Goal: Task Accomplishment & Management: Use online tool/utility

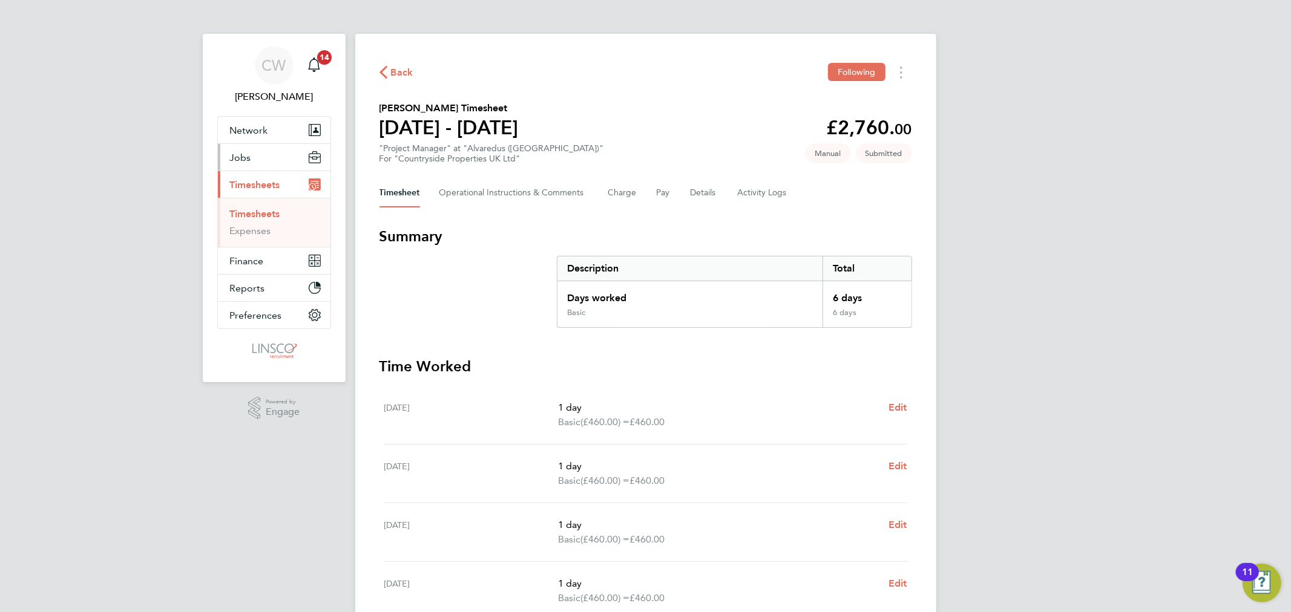
click at [251, 159] on button "Jobs" at bounding box center [274, 157] width 113 height 27
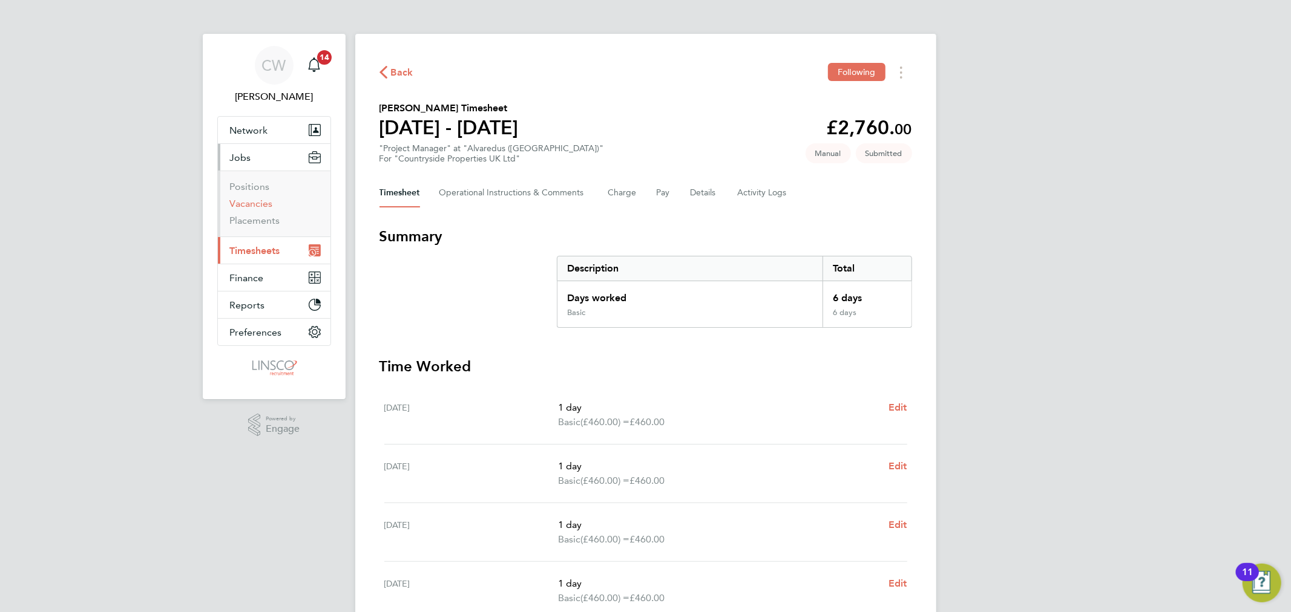
click at [257, 206] on link "Vacancies" at bounding box center [251, 203] width 43 height 11
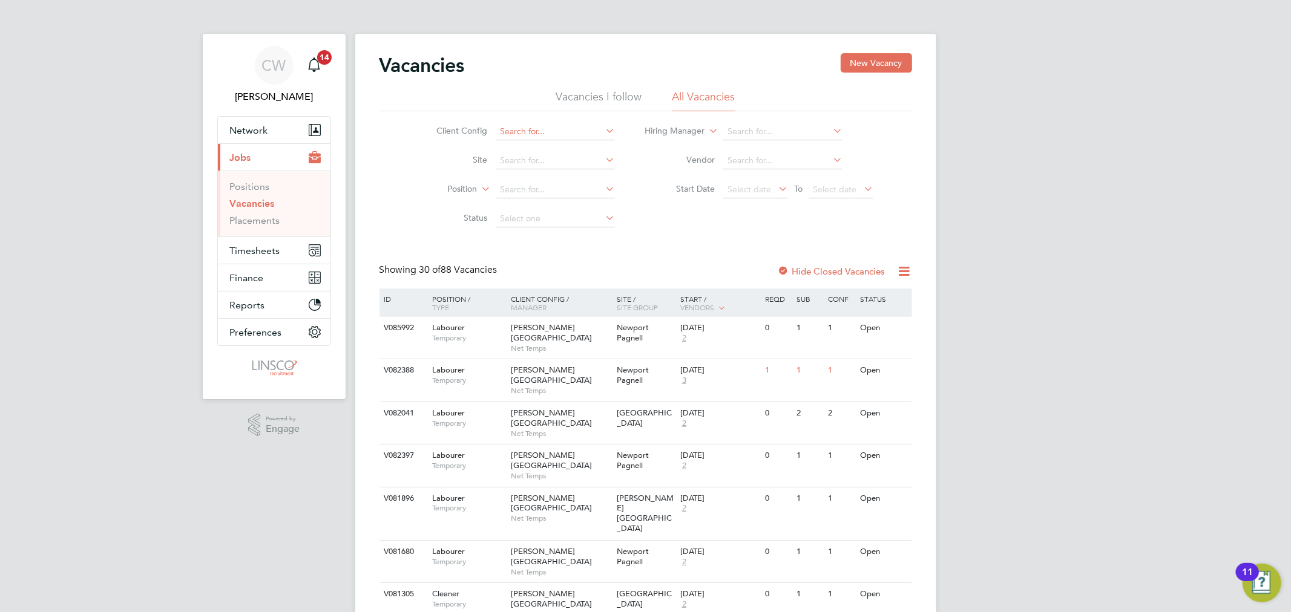
click at [558, 133] on input at bounding box center [555, 131] width 119 height 17
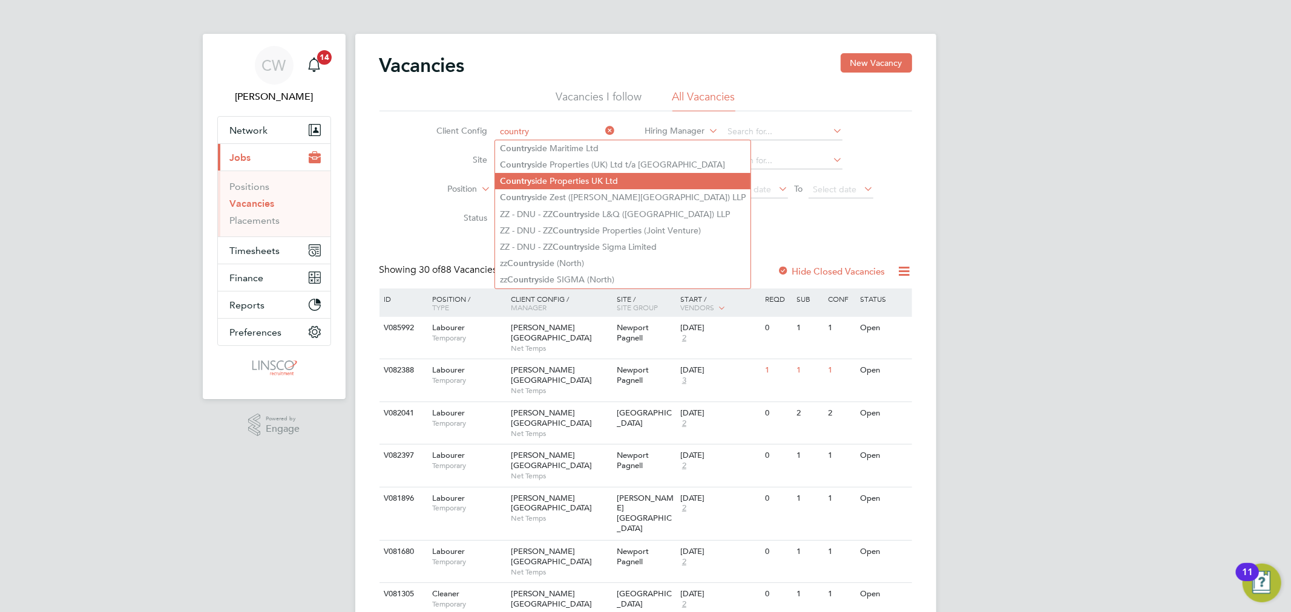
click at [554, 176] on li "Country side Properties UK Ltd" at bounding box center [622, 181] width 255 height 16
type input "Countryside Properties UK Ltd"
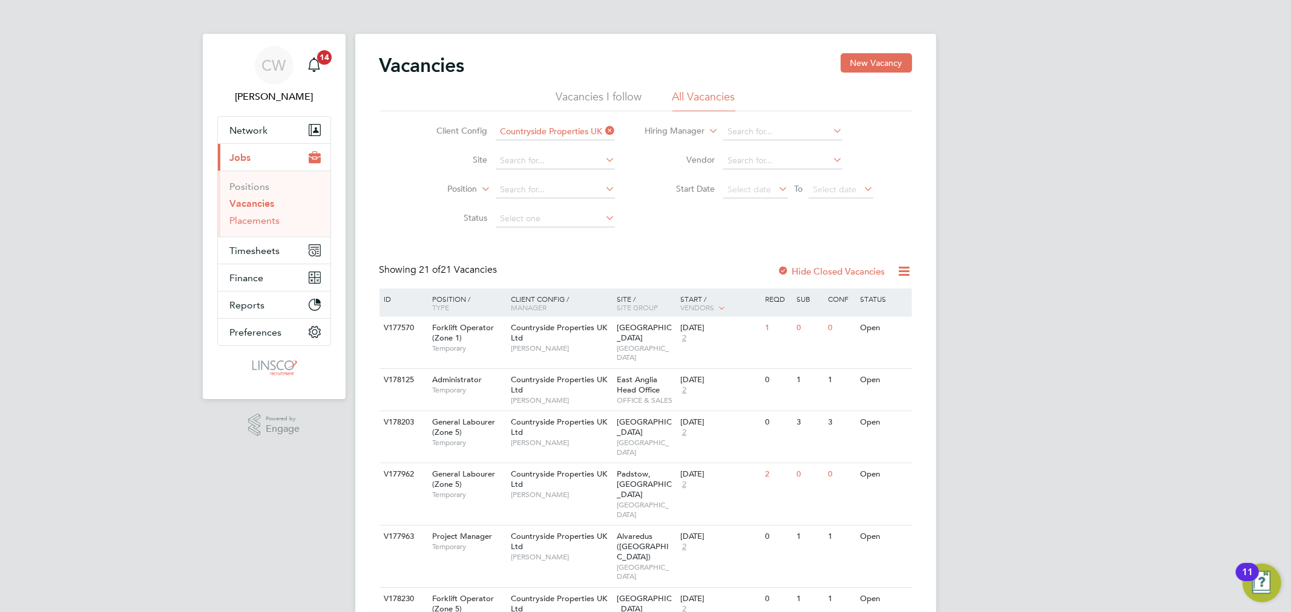
click at [265, 220] on link "Placements" at bounding box center [255, 220] width 50 height 11
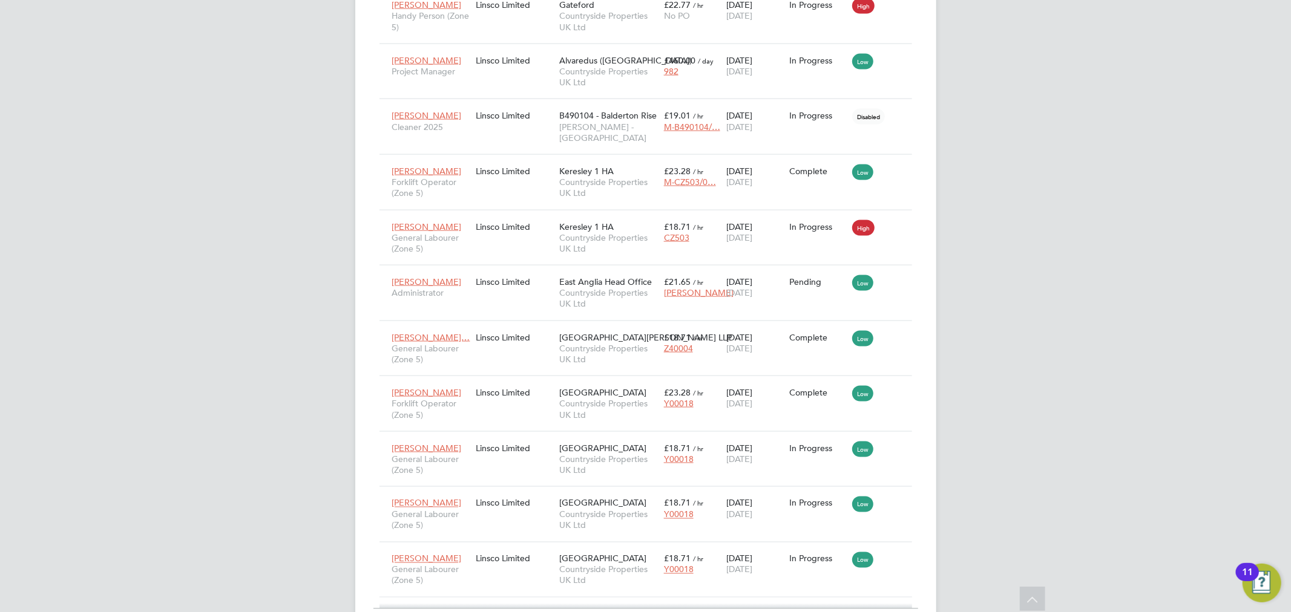
click at [802, 265] on div "Rose Hart Administrator Linsco Limited East Anglia Head Office Countryside Prop…" at bounding box center [645, 293] width 532 height 56
click at [813, 265] on div "Rose Hart Administrator Linsco Limited East Anglia Head Office Countryside Prop…" at bounding box center [645, 293] width 532 height 56
click at [501, 265] on div "Rose Hart Administrator Linsco Limited East Anglia Head Office Countryside Prop…" at bounding box center [645, 293] width 532 height 56
click at [428, 277] on span "[PERSON_NAME]" at bounding box center [427, 282] width 70 height 11
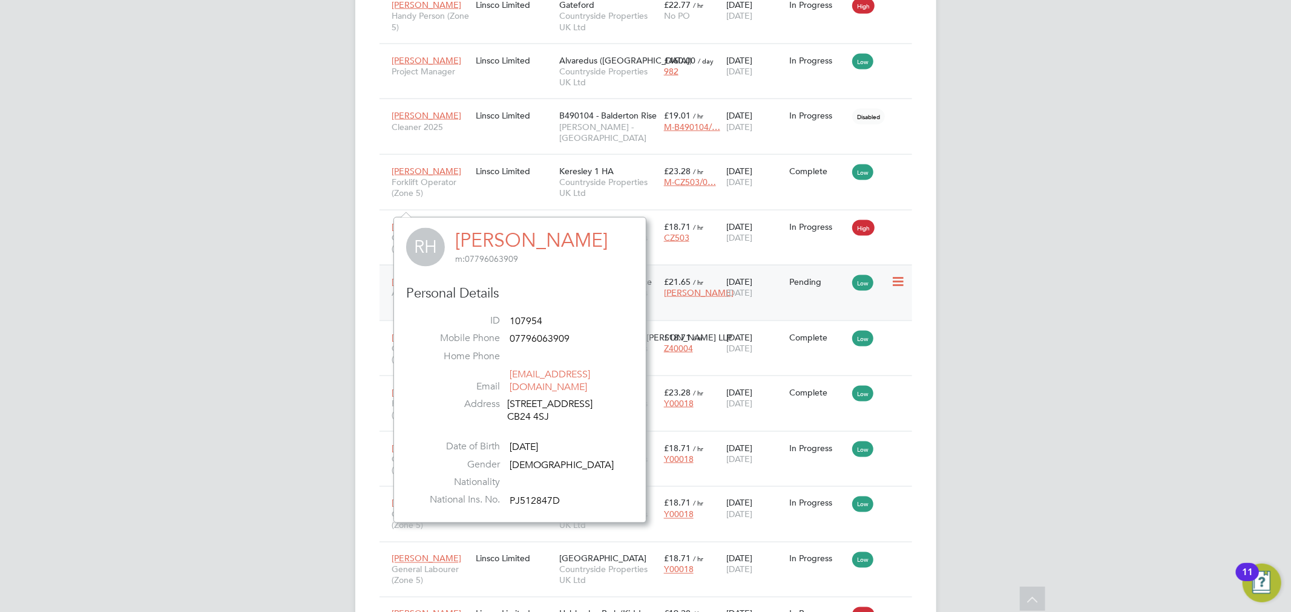
click at [513, 270] on div "Linsco Limited" at bounding box center [515, 281] width 84 height 23
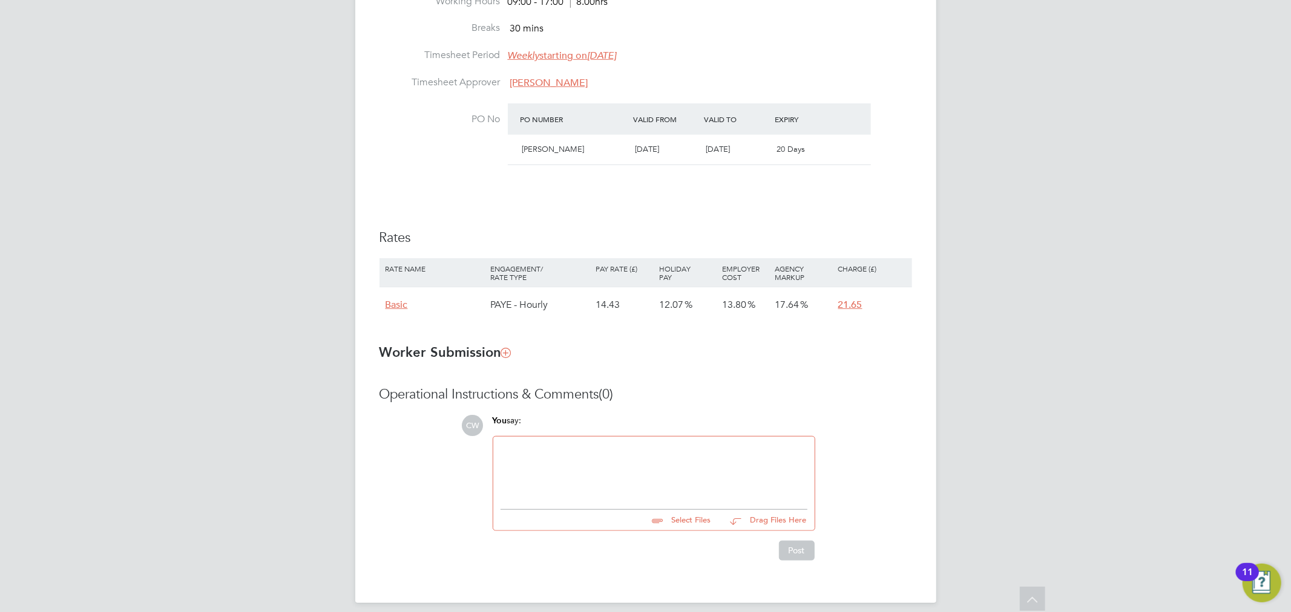
scroll to position [640, 0]
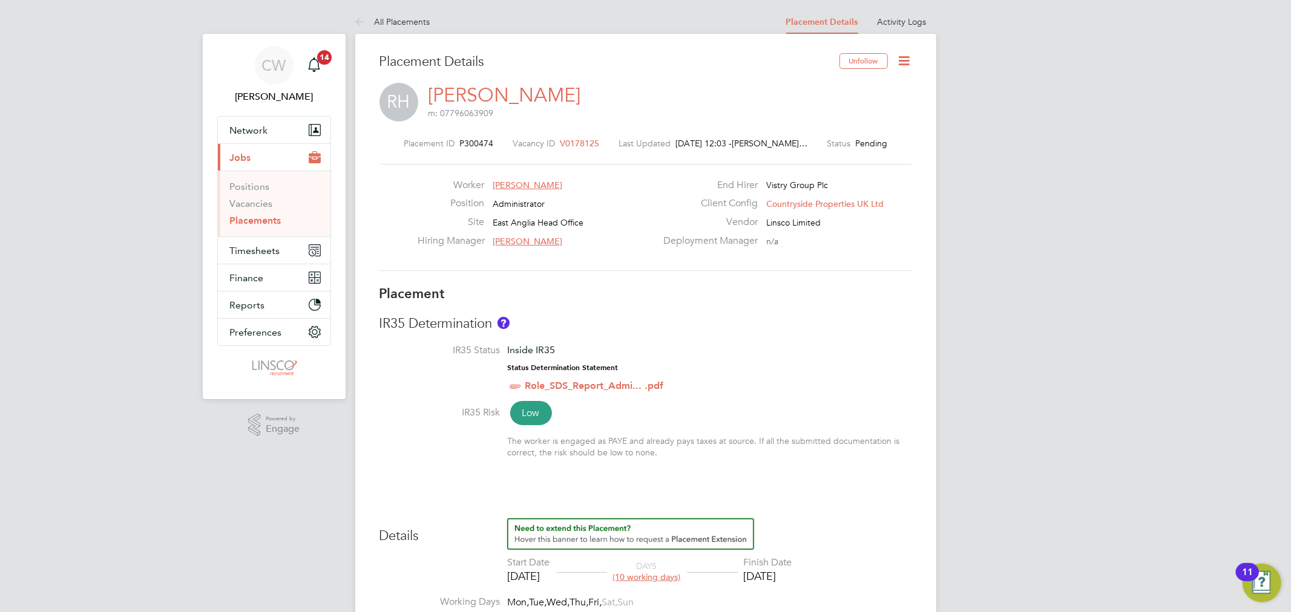
click at [900, 56] on icon at bounding box center [904, 60] width 15 height 15
click at [837, 124] on li "Start" at bounding box center [865, 130] width 89 height 17
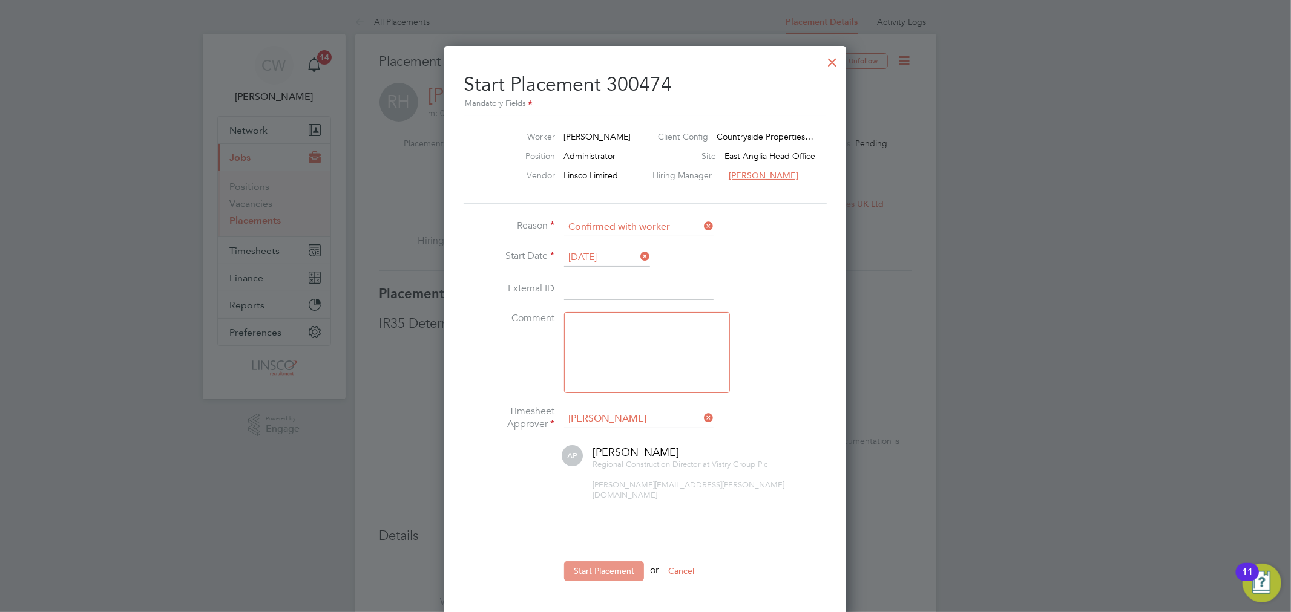
click at [595, 562] on button "Start Placement" at bounding box center [604, 571] width 80 height 19
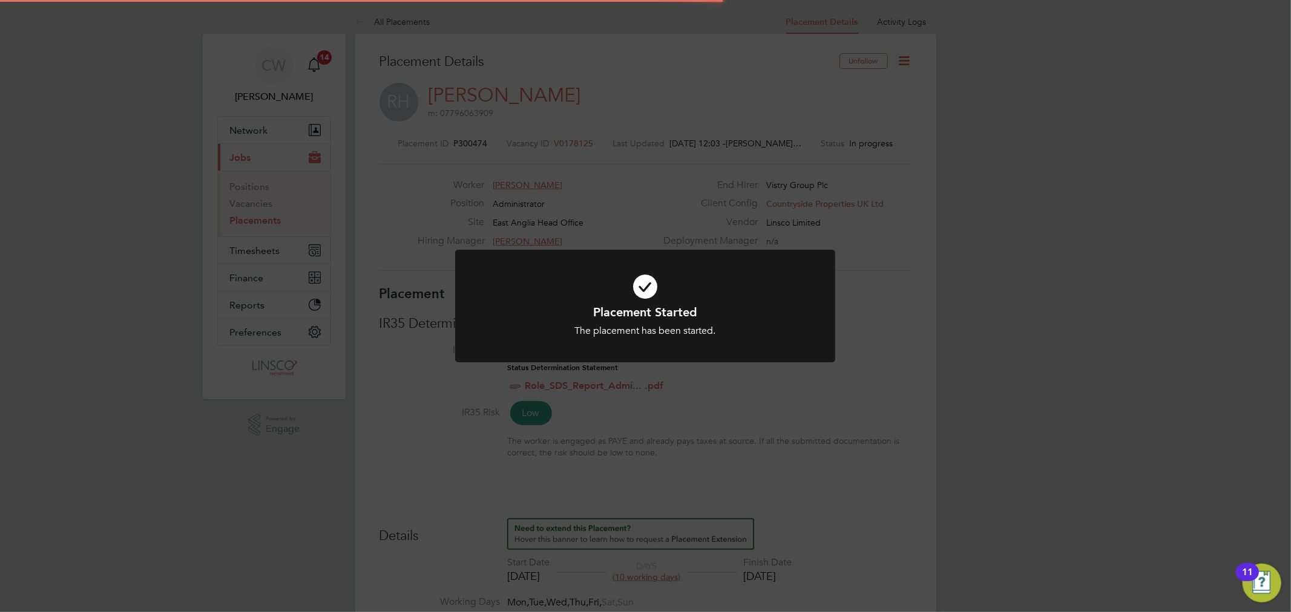
click at [781, 140] on div "Placement Started The placement has been started. Cancel Okay" at bounding box center [645, 306] width 1291 height 612
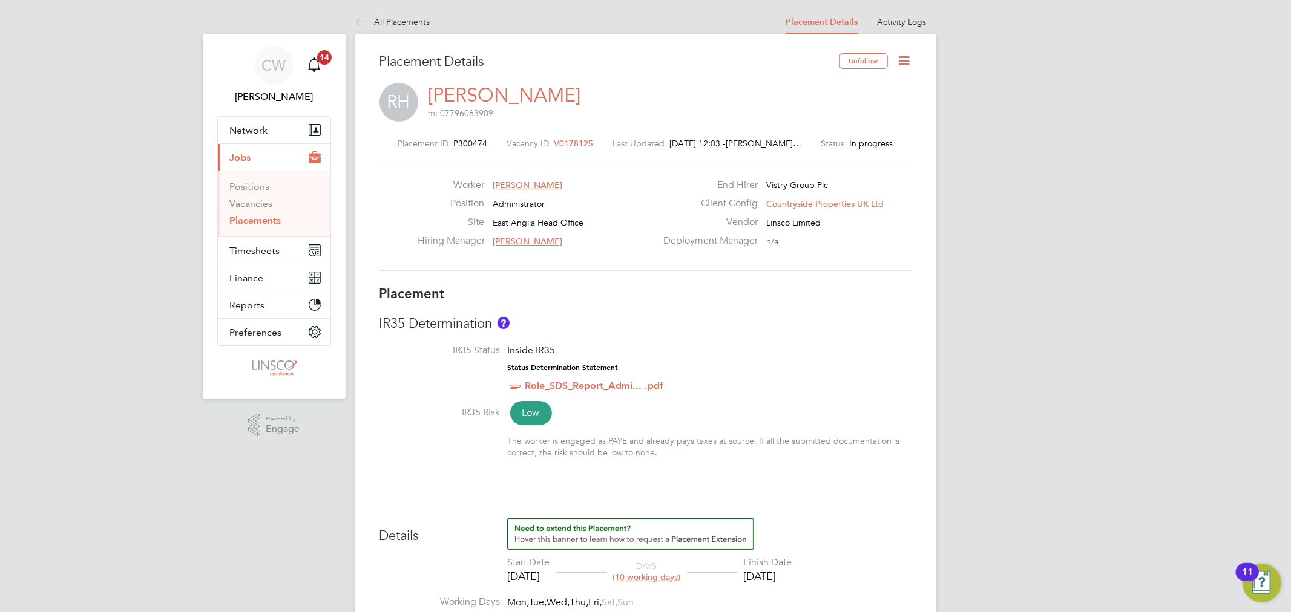
click at [273, 220] on link "Placements" at bounding box center [255, 220] width 51 height 11
